Goal: Task Accomplishment & Management: Complete application form

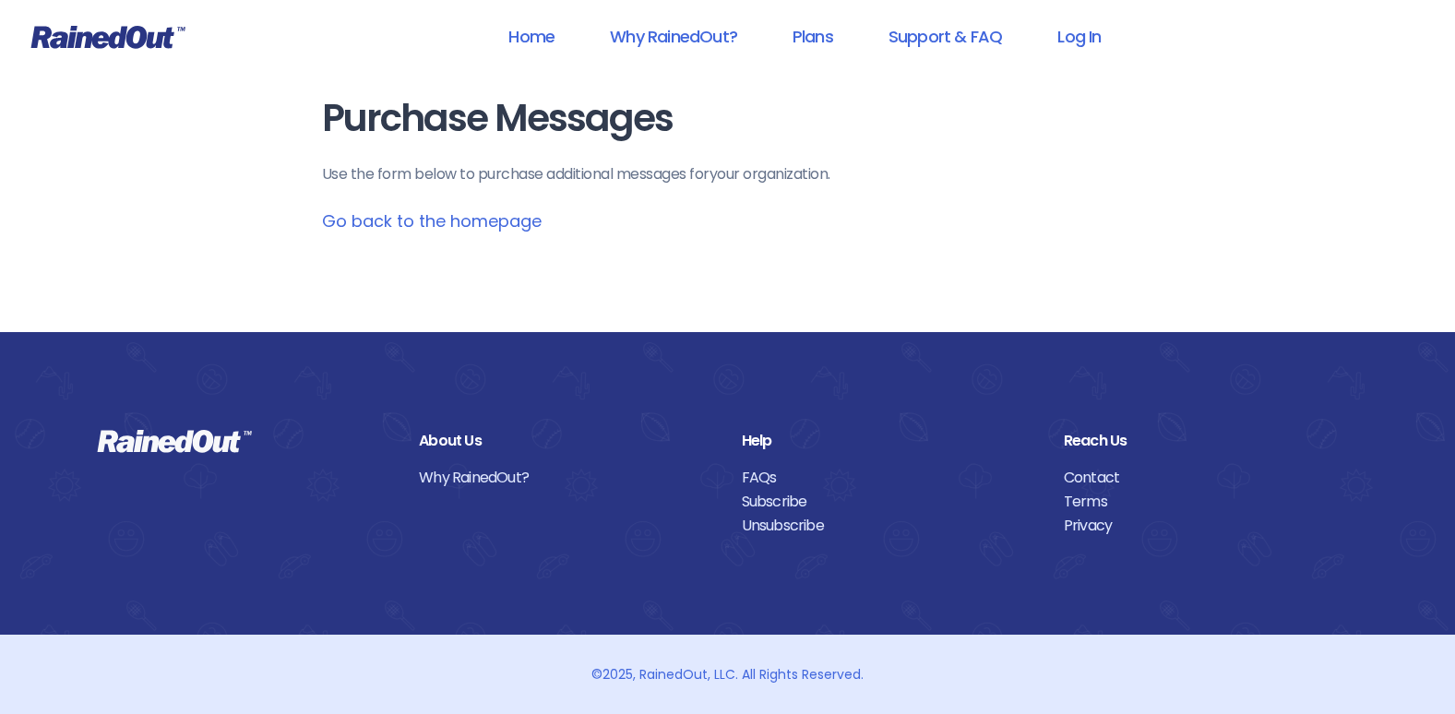
click at [388, 228] on link "Go back to the homepage" at bounding box center [432, 220] width 220 height 23
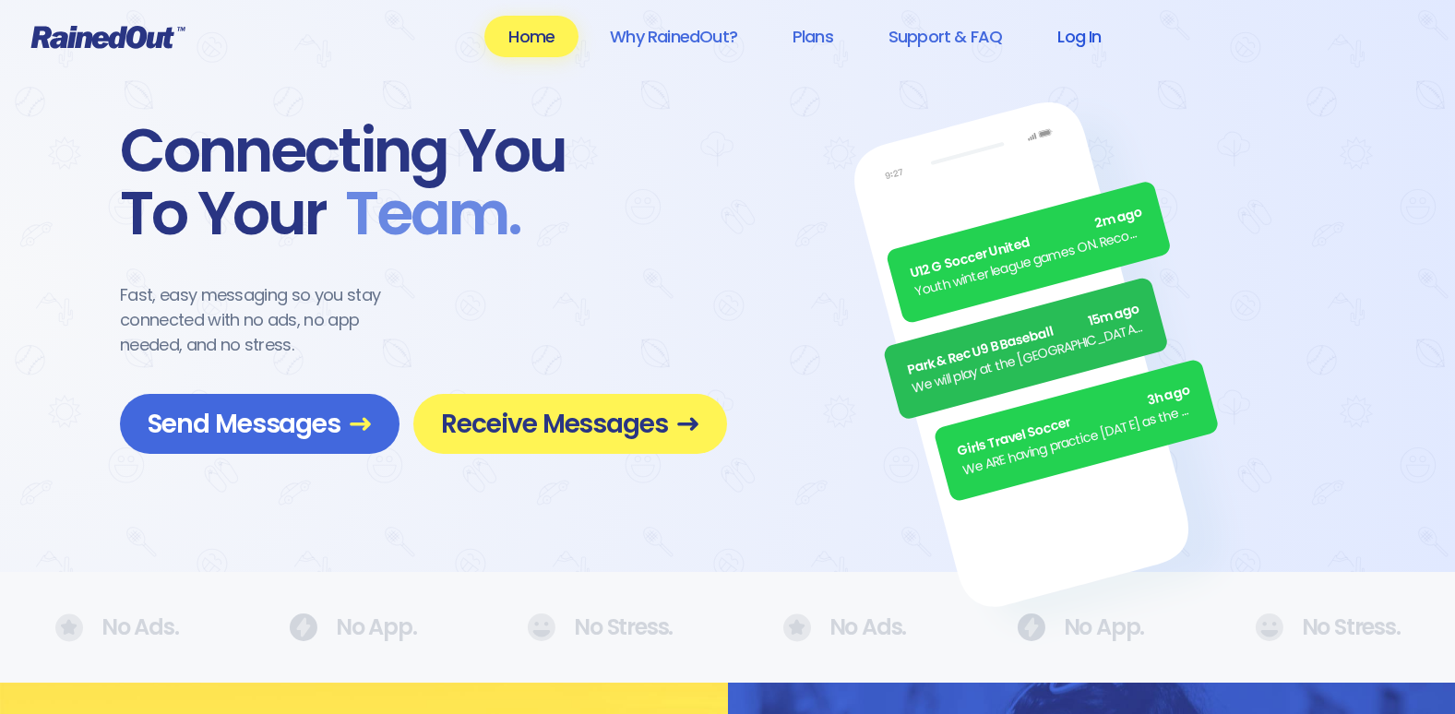
click at [1057, 43] on link "Log In" at bounding box center [1079, 37] width 91 height 42
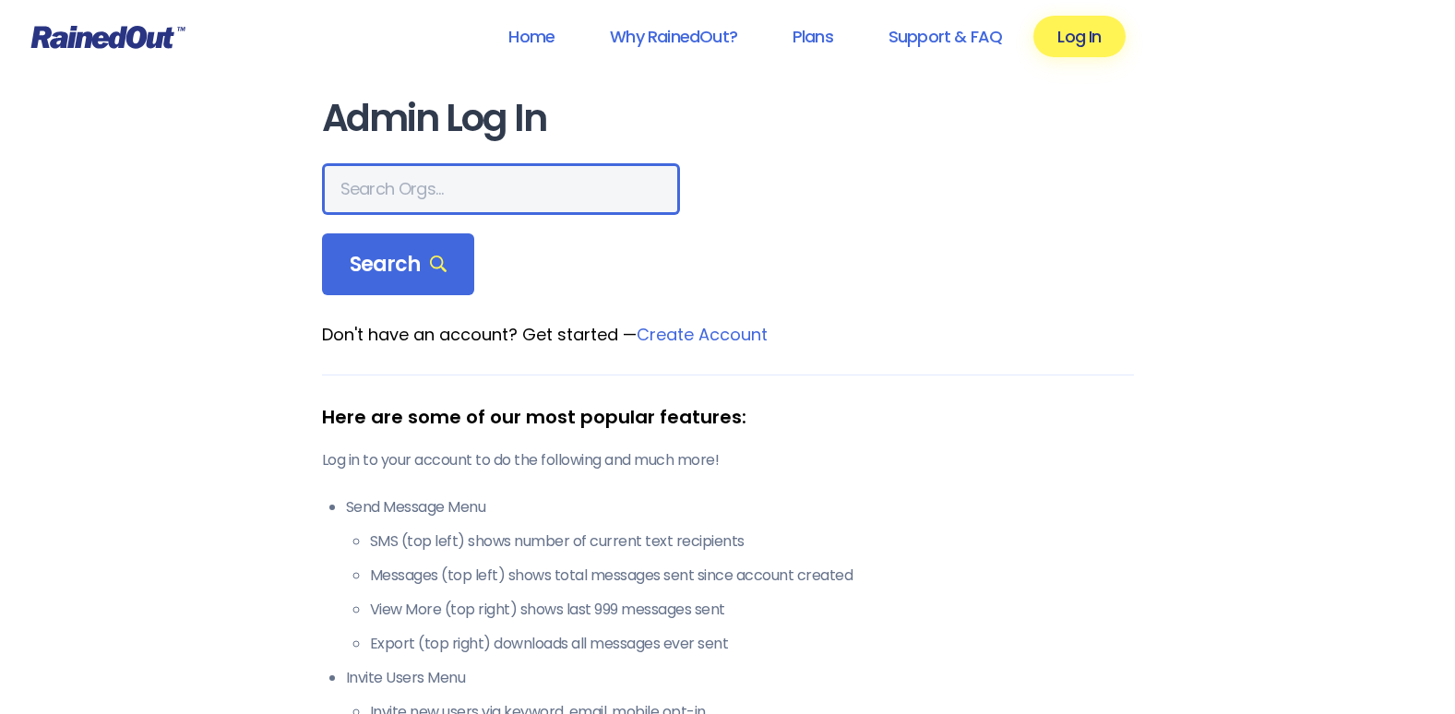
click at [396, 190] on input "text" at bounding box center [501, 189] width 358 height 52
type input "[PERSON_NAME] Field Dragway"
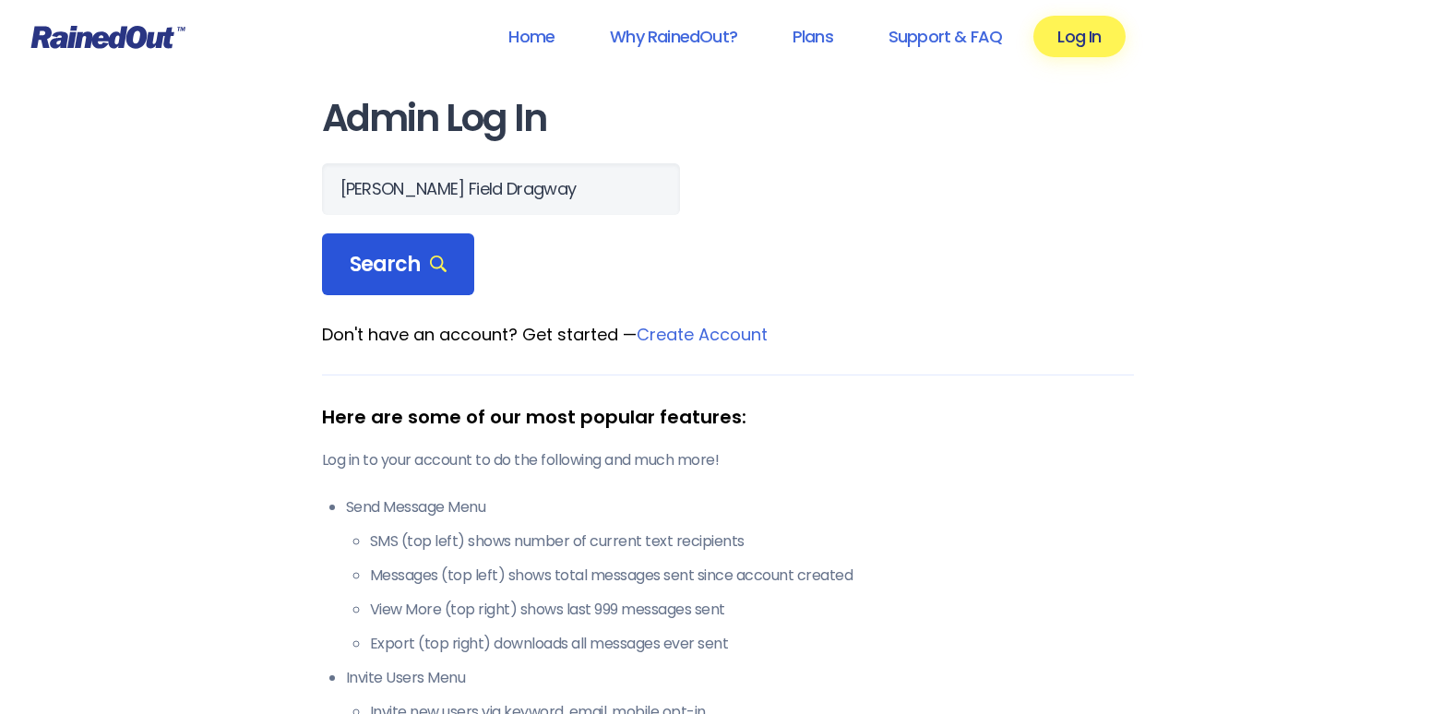
click at [396, 272] on span "Search" at bounding box center [399, 265] width 98 height 26
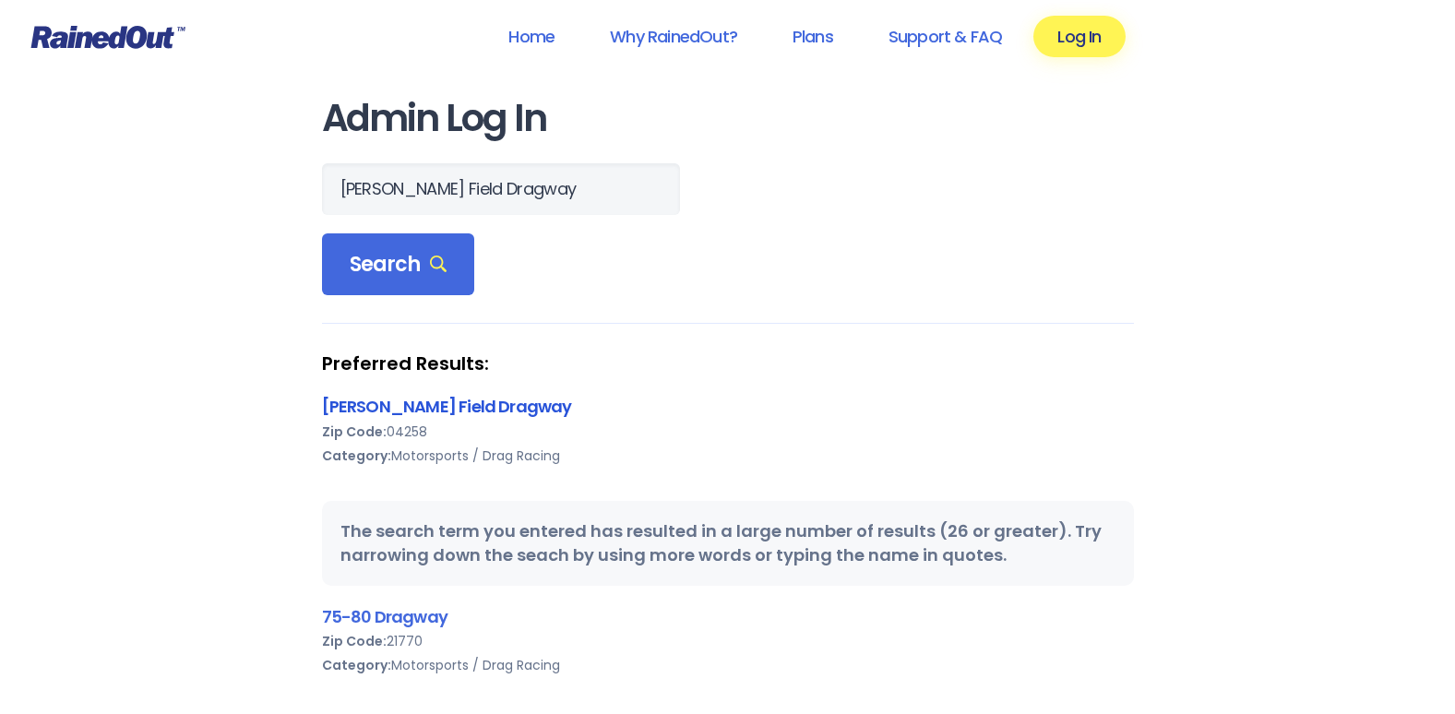
click at [423, 417] on link "[PERSON_NAME] Field Dragway" at bounding box center [447, 406] width 250 height 23
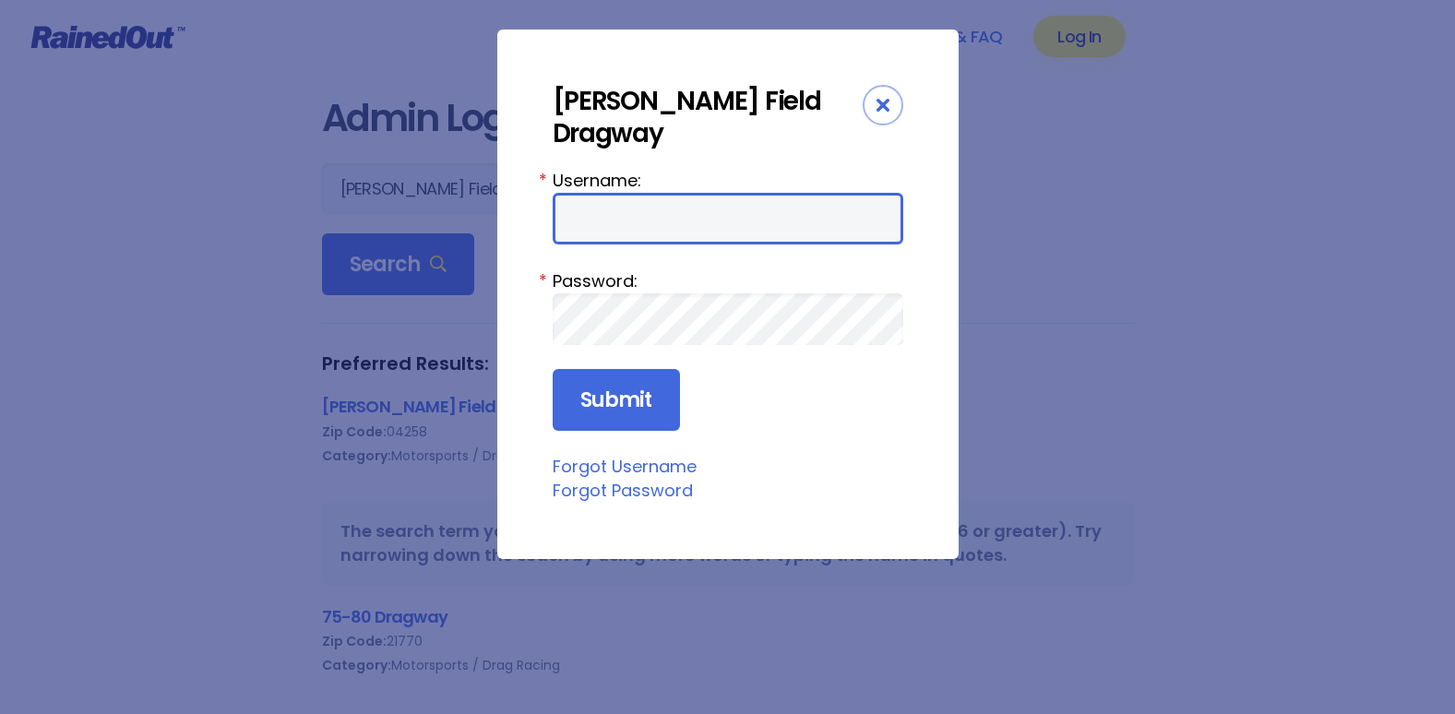
type input "FernaldFieldDragway"
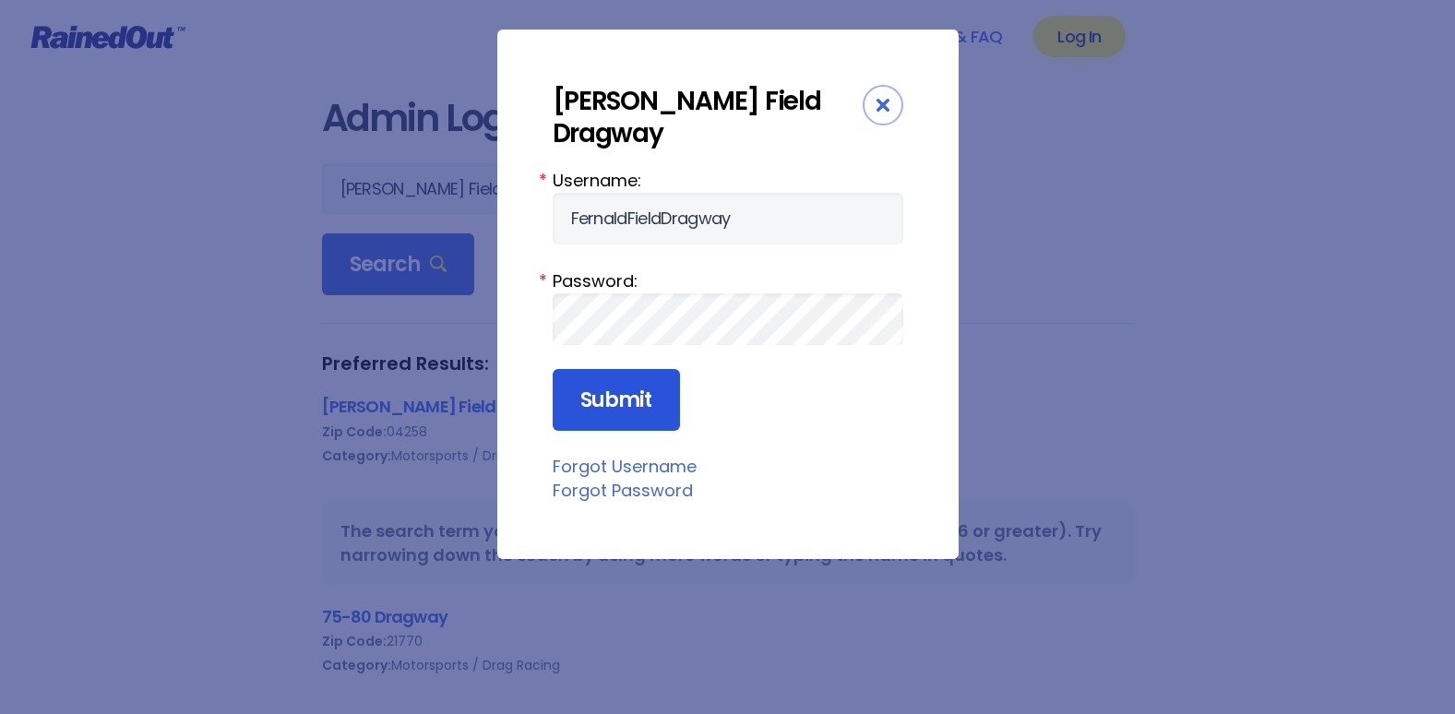
click at [625, 373] on input "Submit" at bounding box center [616, 400] width 127 height 63
